Goal: Find specific page/section

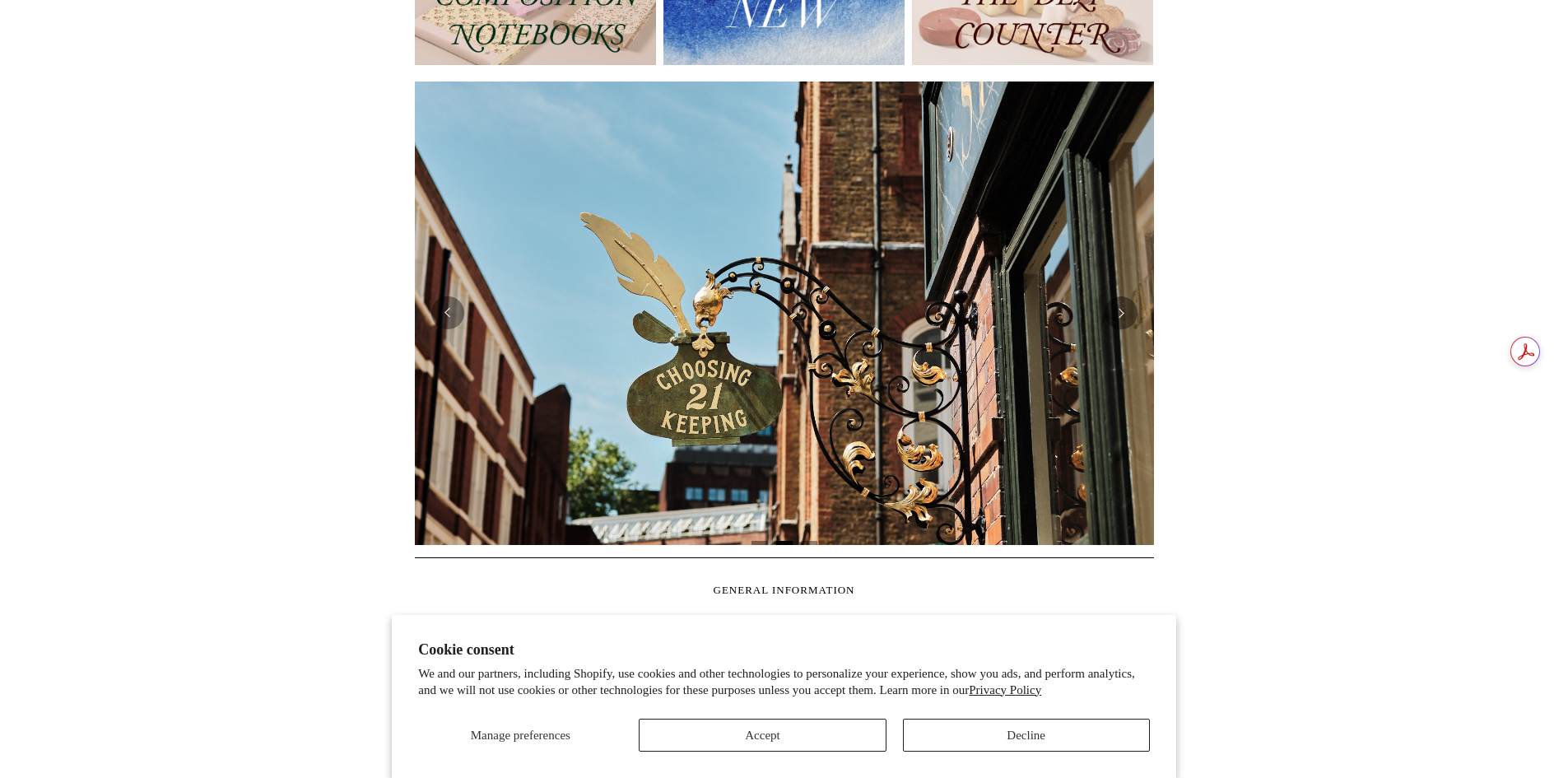
scroll to position [330, 0]
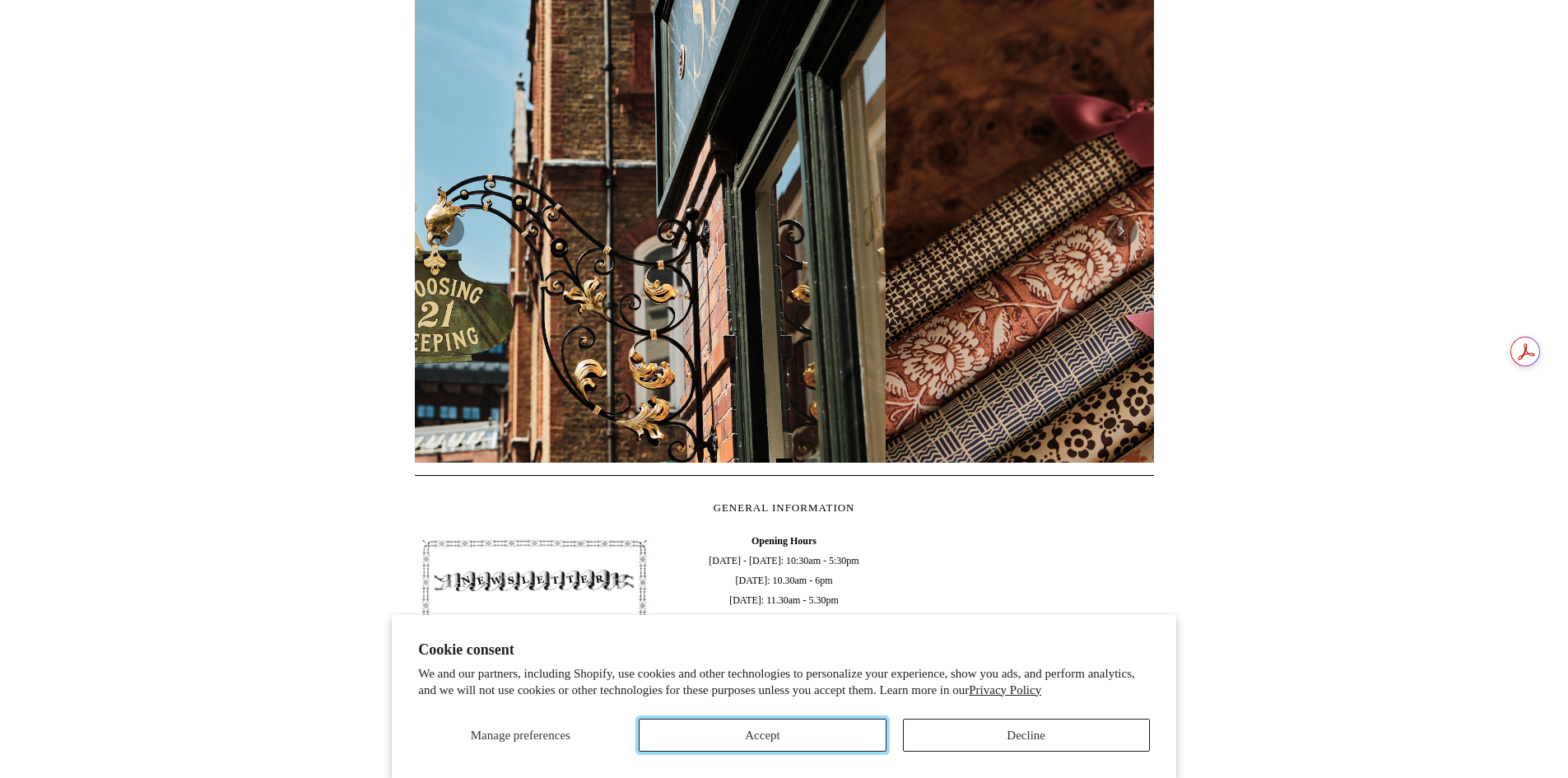
drag, startPoint x: 823, startPoint y: 735, endPoint x: 840, endPoint y: 722, distance: 21.4
click at [823, 734] on button "Accept" at bounding box center [762, 735] width 247 height 33
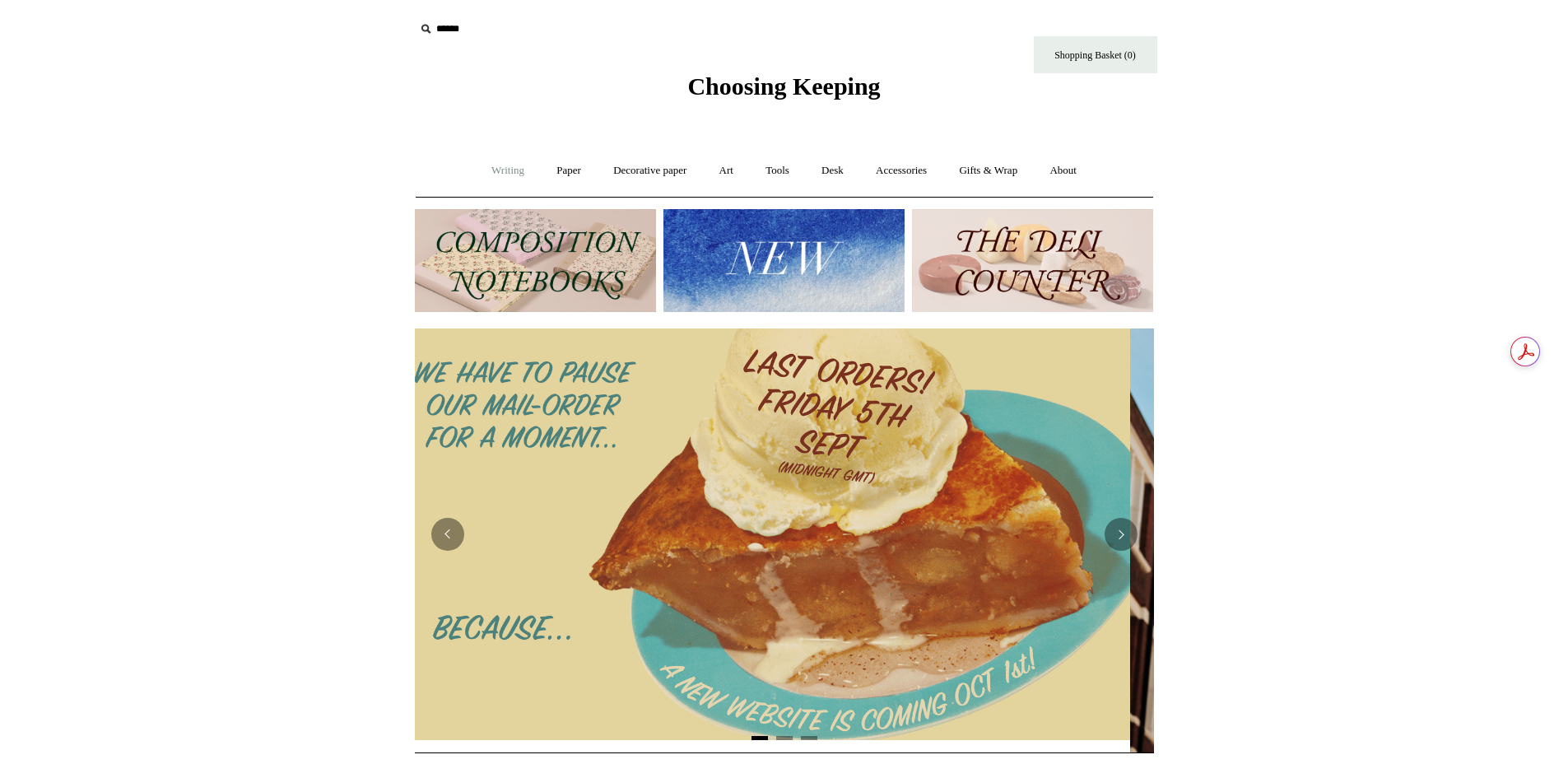
scroll to position [0, 0]
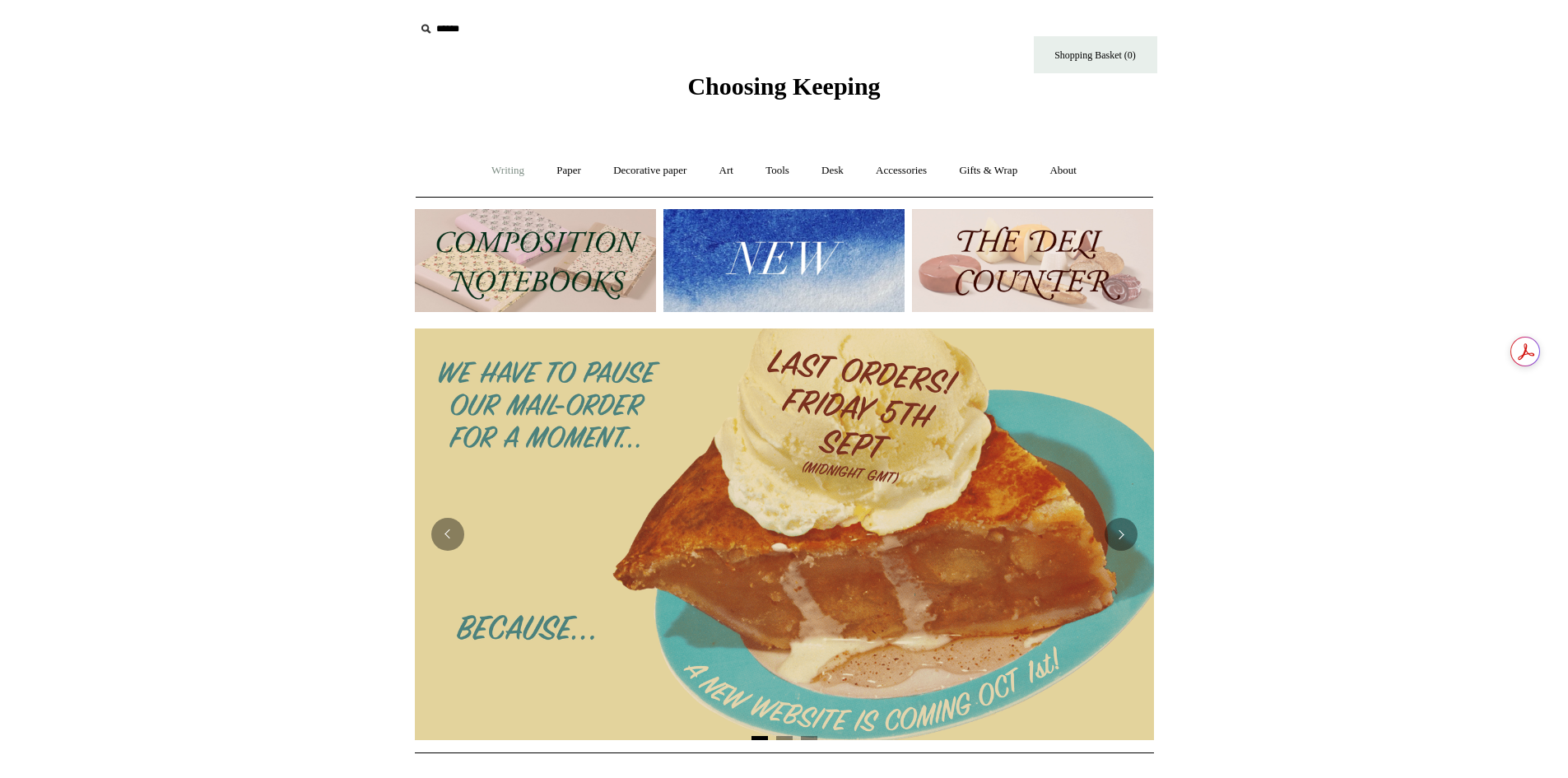
click at [514, 180] on link "Writing +" at bounding box center [508, 171] width 62 height 43
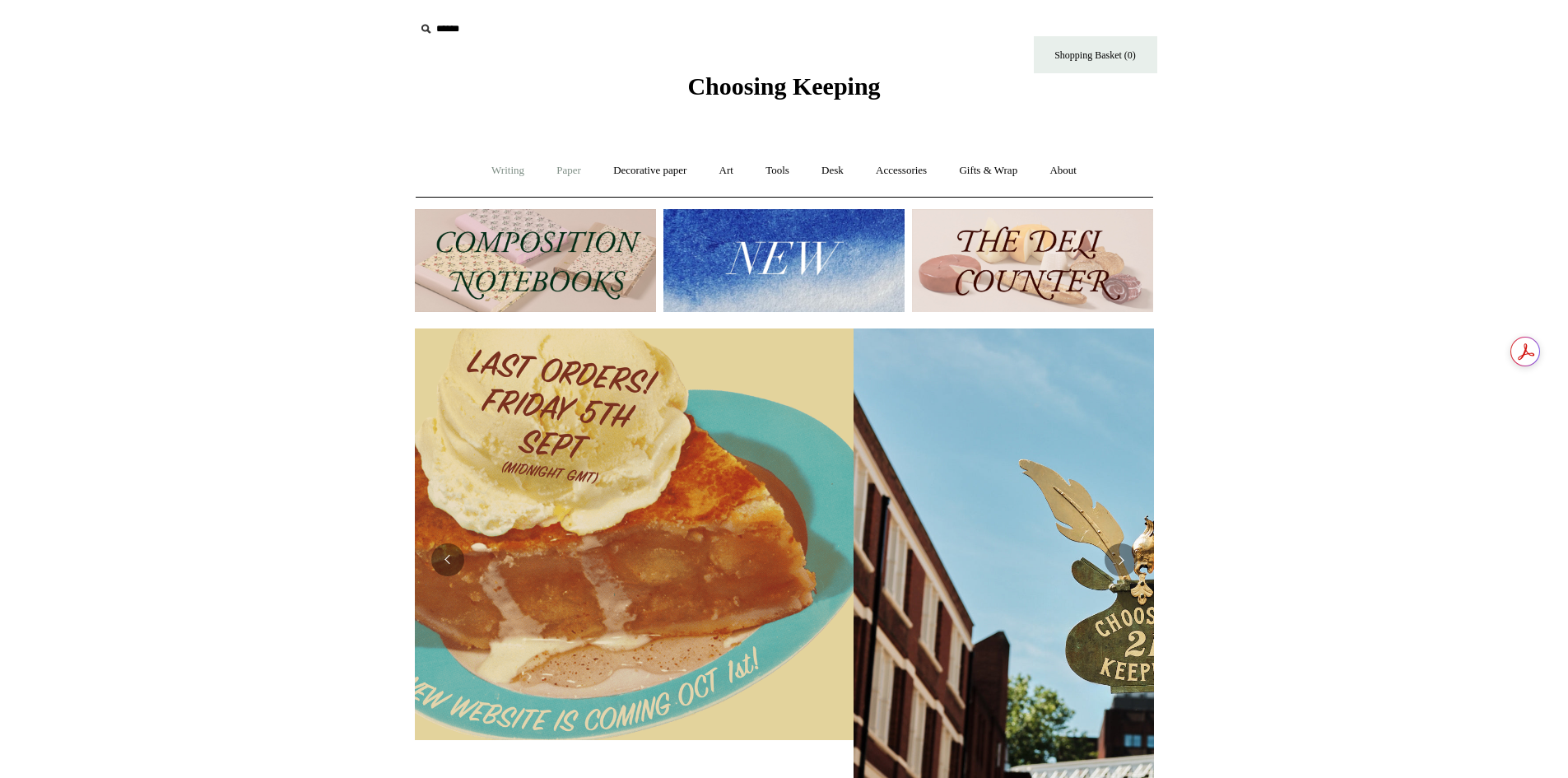
scroll to position [0, 739]
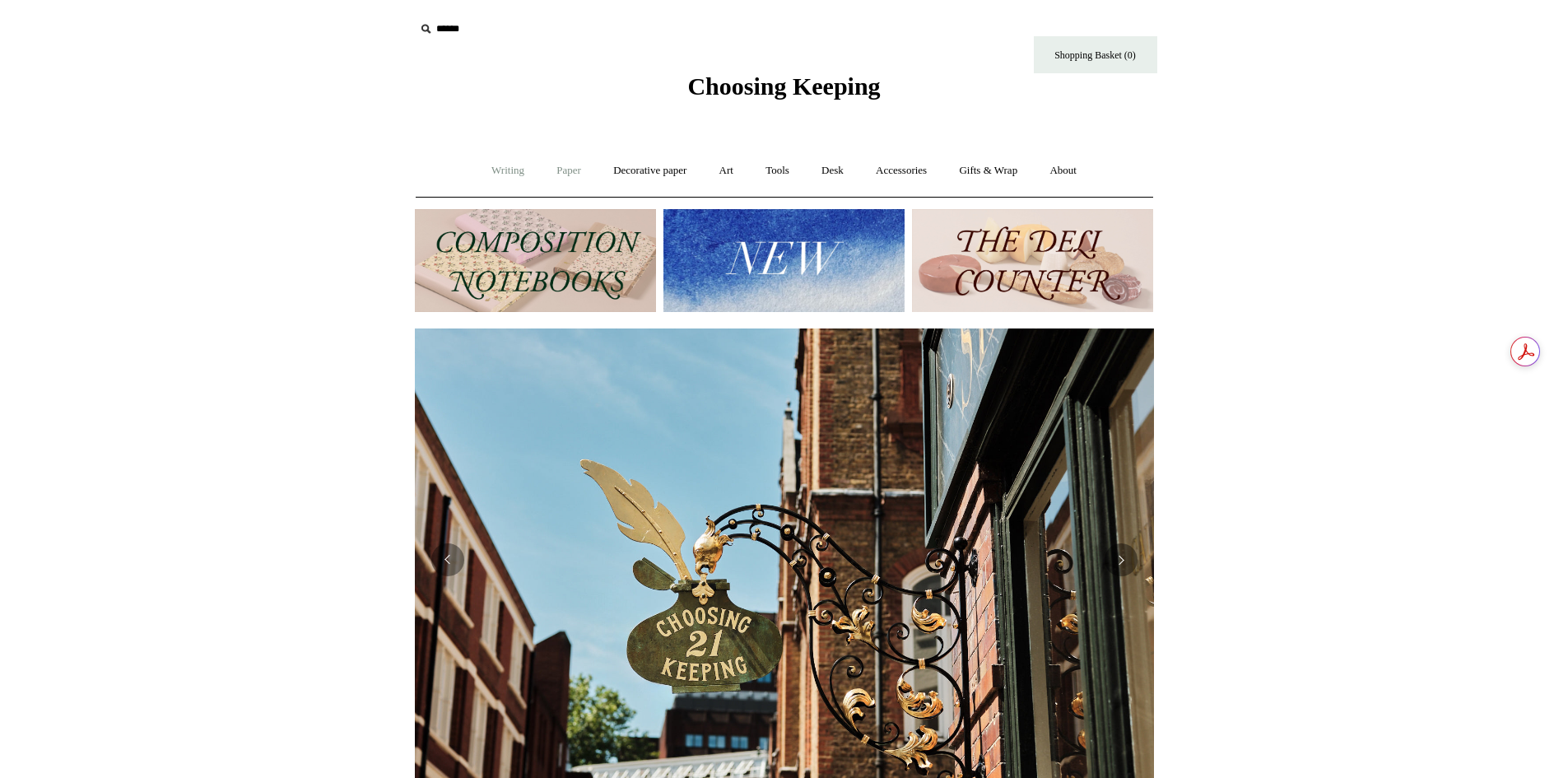
click at [558, 180] on link "Paper +" at bounding box center [568, 171] width 54 height 43
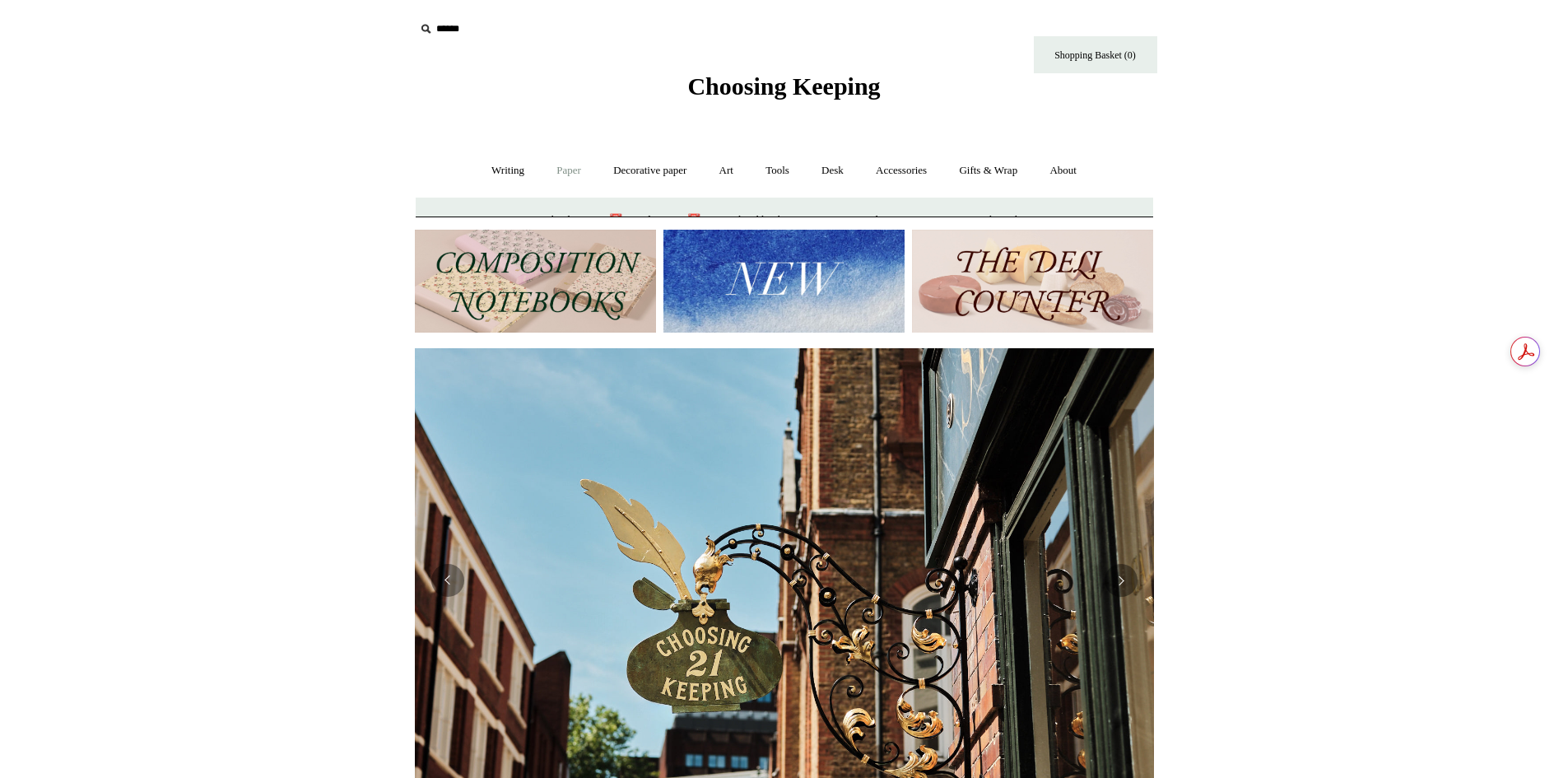
click at [558, 180] on link "Paper -" at bounding box center [568, 171] width 54 height 43
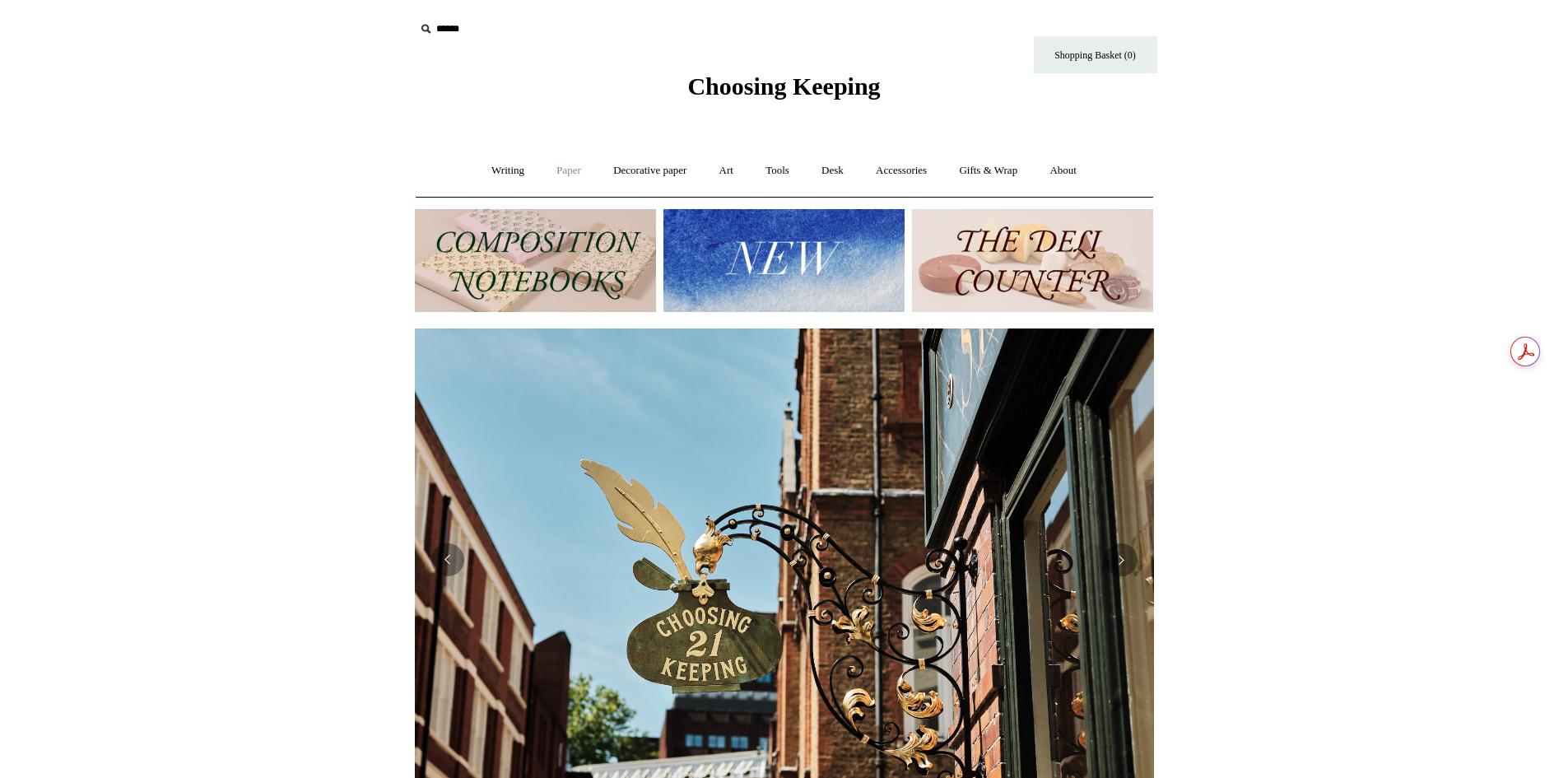
click at [558, 180] on link "Paper +" at bounding box center [568, 171] width 54 height 43
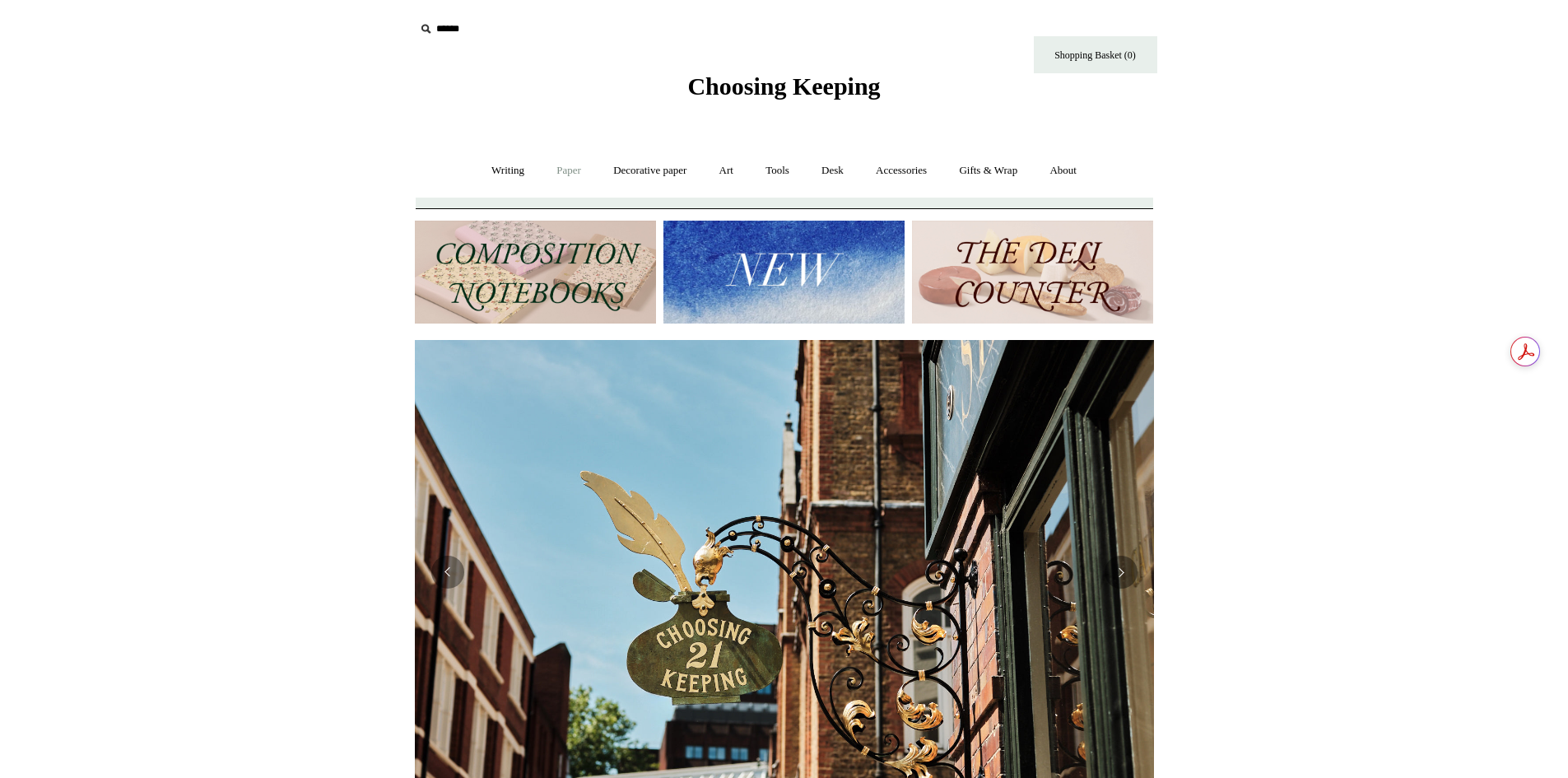
click at [558, 180] on link "Paper -" at bounding box center [568, 171] width 54 height 43
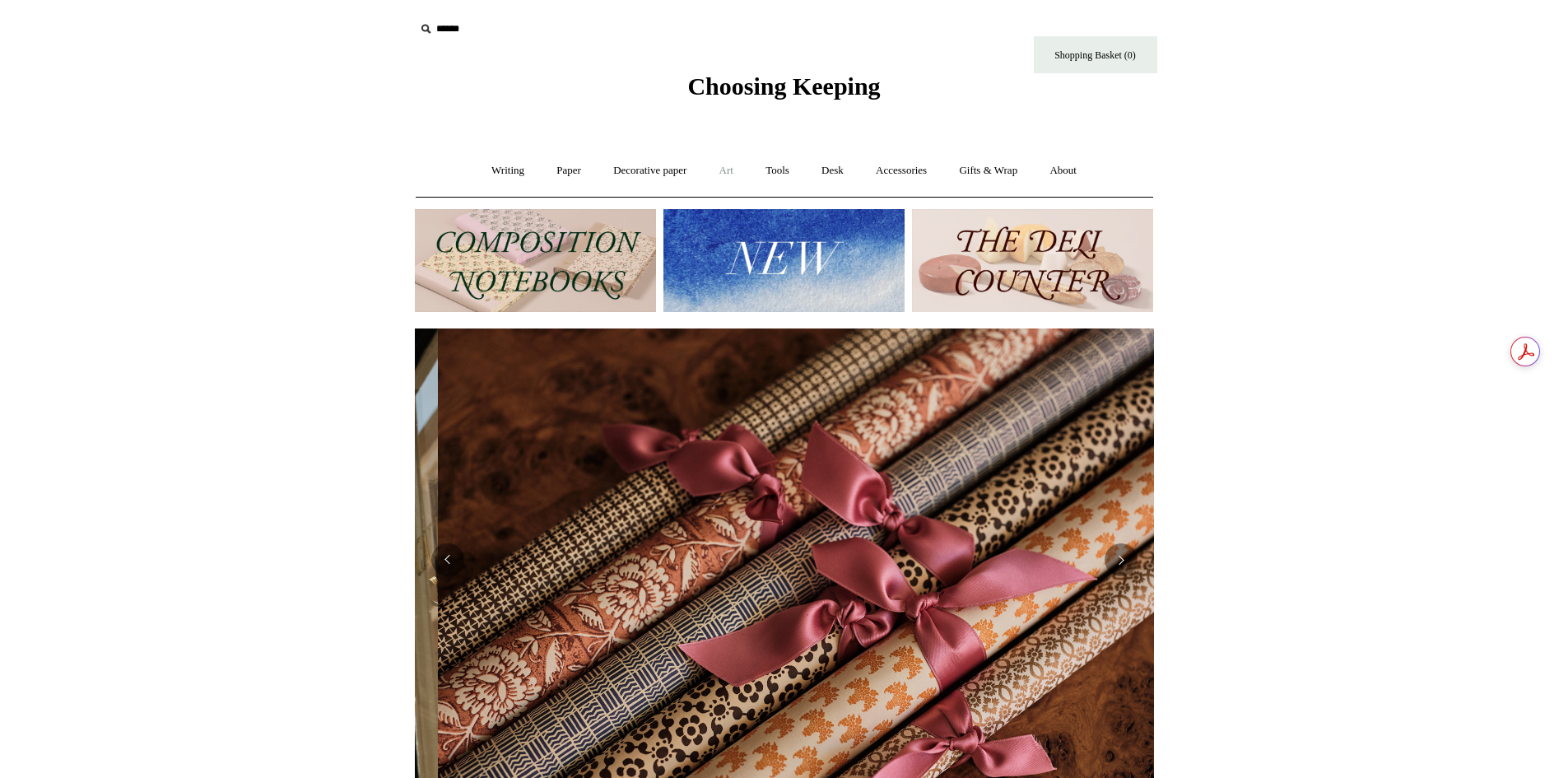
scroll to position [0, 1478]
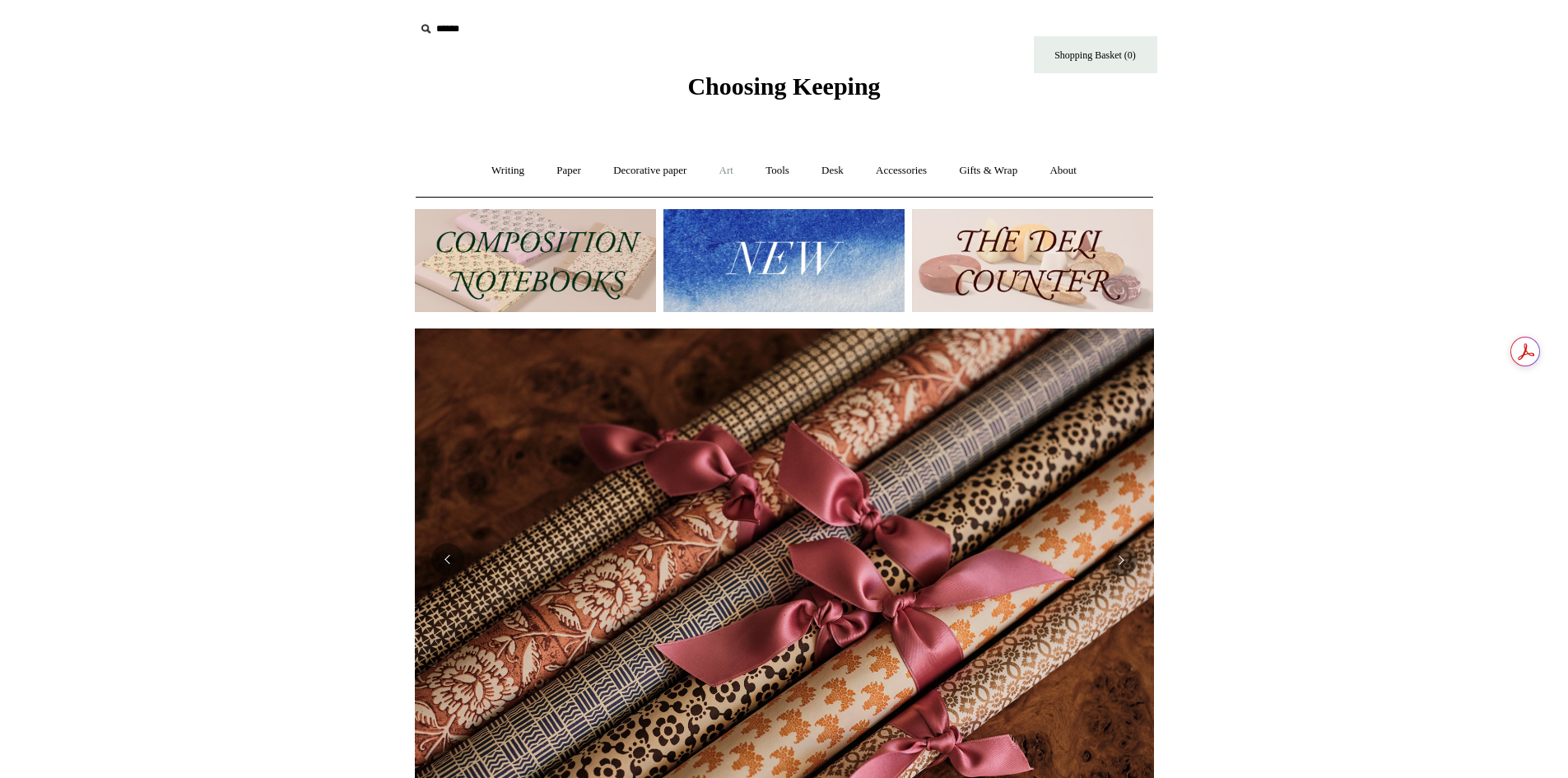
click at [727, 176] on link "Art +" at bounding box center [727, 171] width 43 height 43
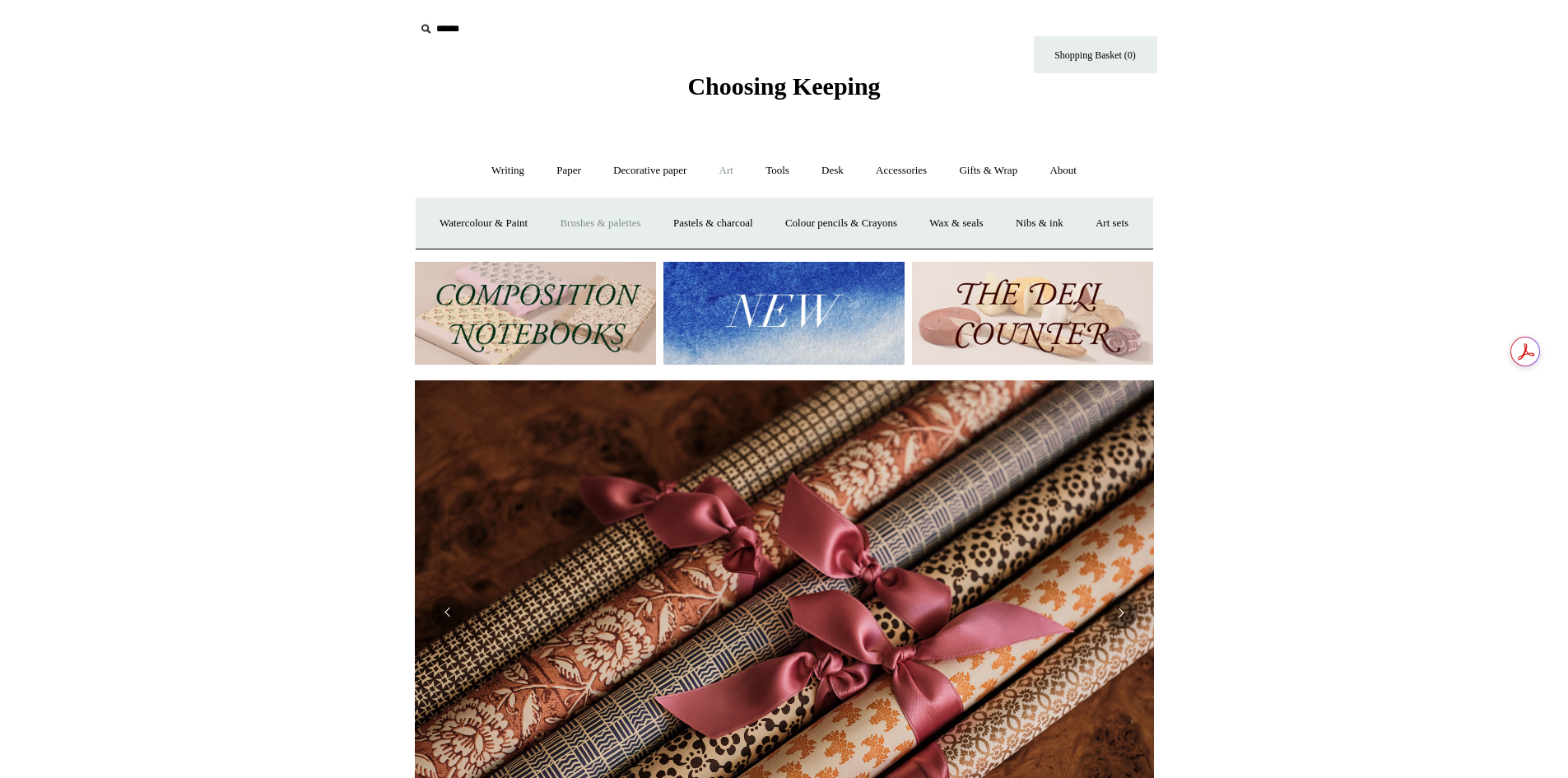
click at [618, 219] on link "Brushes & palettes" at bounding box center [600, 223] width 111 height 43
